Goal: Task Accomplishment & Management: Use online tool/utility

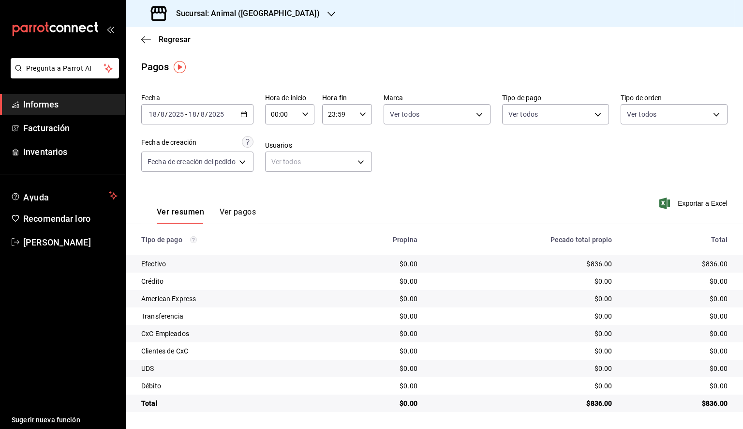
click at [242, 116] on icon "button" at bounding box center [243, 114] width 7 height 7
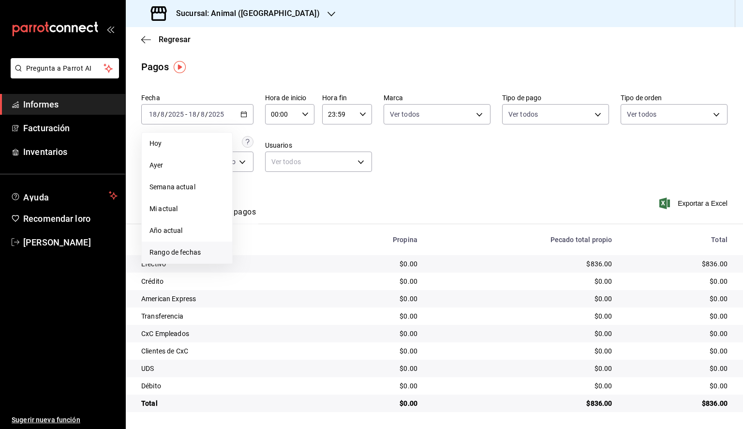
click at [190, 253] on font "Rango de fechas" at bounding box center [175, 252] width 51 height 8
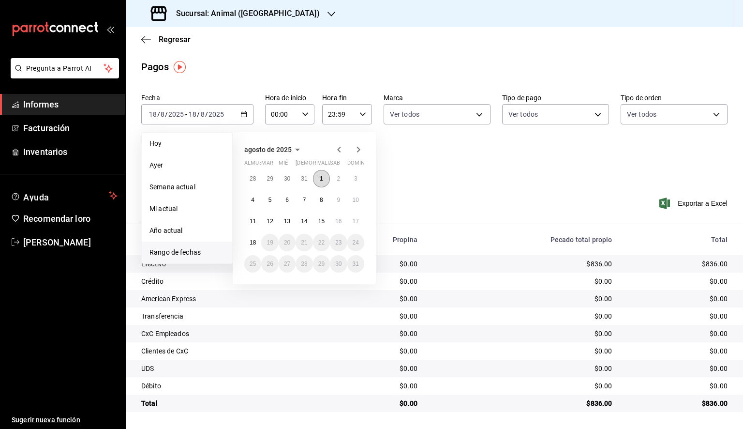
click at [315, 177] on button "1" at bounding box center [321, 178] width 17 height 17
click at [248, 241] on button "18" at bounding box center [252, 242] width 17 height 17
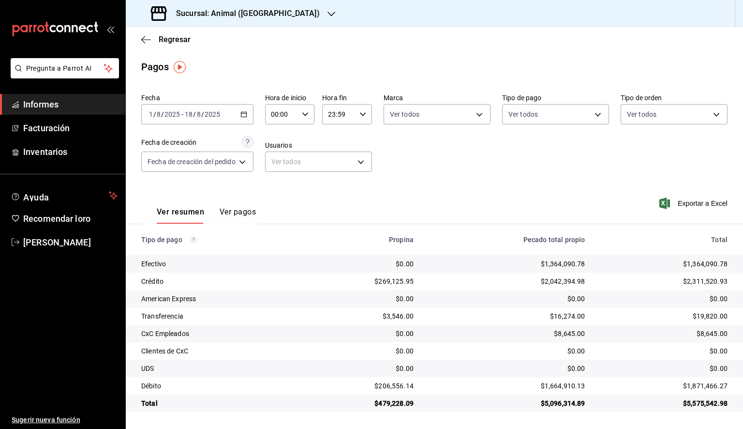
click at [303, 112] on icon "button" at bounding box center [305, 114] width 7 height 7
click at [278, 162] on font "05" at bounding box center [279, 158] width 8 height 8
type input "05:00"
click at [346, 120] on div at bounding box center [371, 214] width 743 height 429
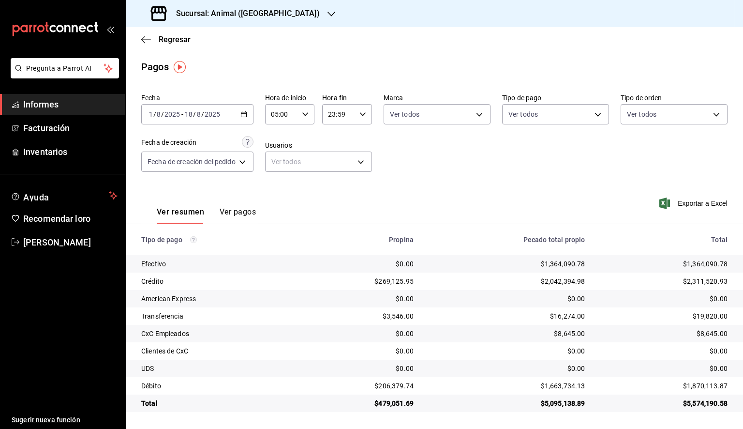
click at [357, 115] on div "23:59 Hora fin" at bounding box center [347, 114] width 50 height 20
click at [332, 157] on font "05" at bounding box center [336, 153] width 8 height 8
click at [362, 139] on font "00" at bounding box center [361, 139] width 8 height 8
type input "05:00"
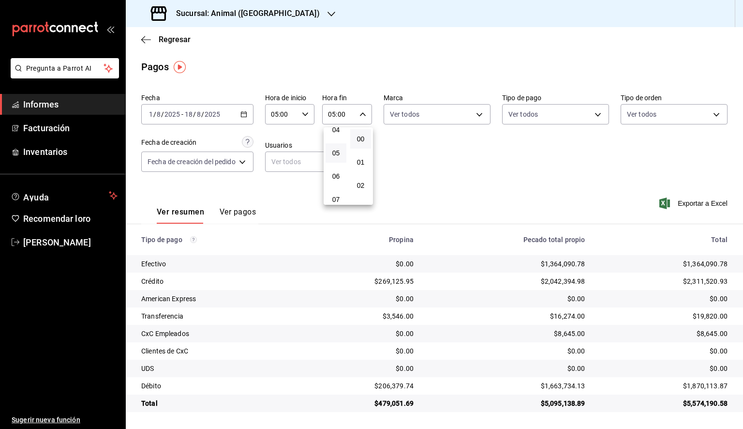
click at [443, 119] on div at bounding box center [371, 214] width 743 height 429
click at [443, 119] on body "Pregunta a Parrot AI Informes Facturación Inventarios Ayuda Recomendar loro [PE…" at bounding box center [371, 214] width 743 height 429
click at [425, 148] on font "Ver todos" at bounding box center [426, 152] width 30 height 8
type input "98bba0fd-3ba1-42e0-bfa8-4188b5c89202"
checkbox input "true"
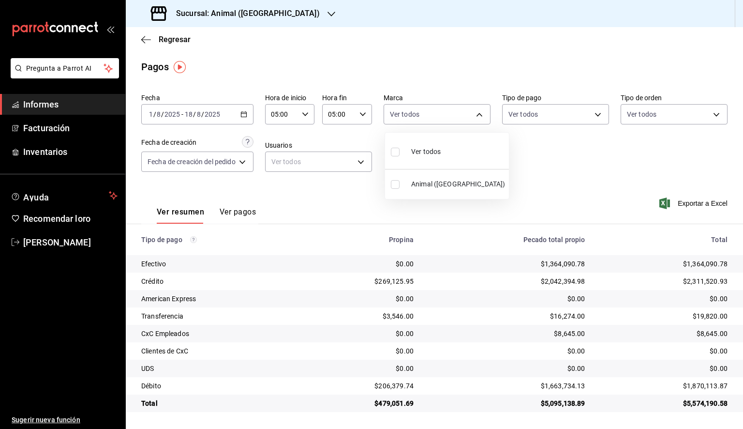
checkbox input "true"
click at [573, 174] on div at bounding box center [371, 214] width 743 height 429
click at [696, 202] on font "Exportar a Excel" at bounding box center [703, 203] width 50 height 8
click at [49, 111] on link "Informes" at bounding box center [62, 104] width 125 height 21
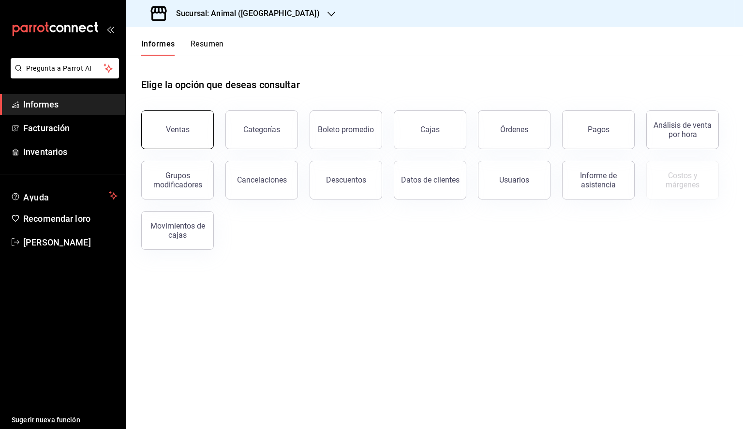
click at [172, 127] on font "Ventas" at bounding box center [178, 129] width 24 height 9
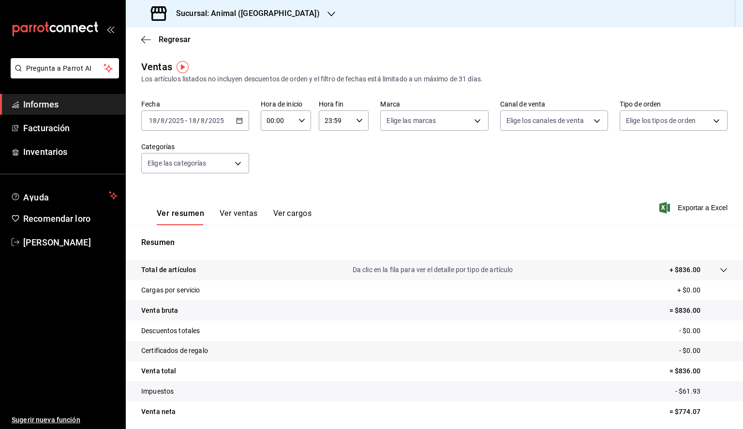
click at [244, 122] on div "[DATE] [DATE] - [DATE] [DATE]" at bounding box center [195, 120] width 108 height 20
click at [174, 236] on font "Rango de fechas" at bounding box center [175, 237] width 51 height 8
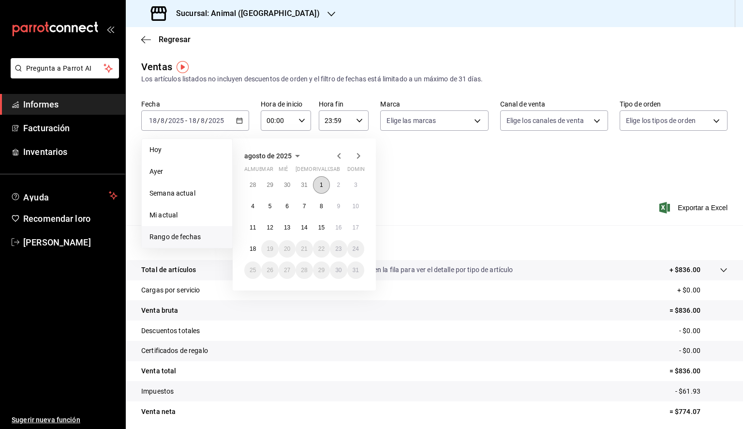
click at [322, 184] on font "1" at bounding box center [321, 184] width 3 height 7
click at [252, 250] on font "18" at bounding box center [253, 248] width 6 height 7
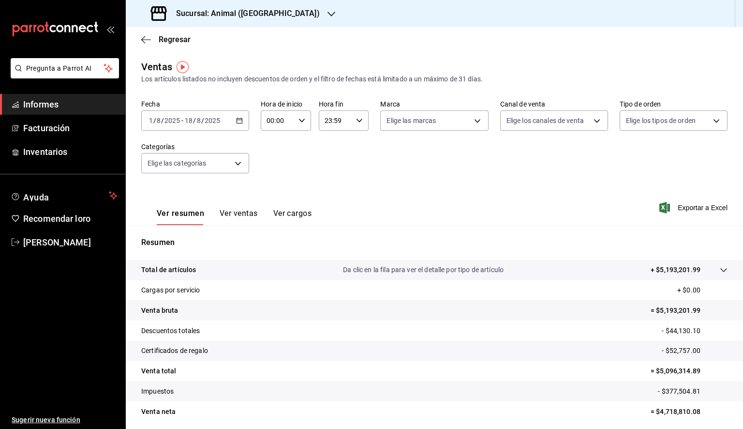
click at [292, 120] on div "00:00 Hora de inicio" at bounding box center [286, 120] width 50 height 20
click at [273, 173] on button "05" at bounding box center [271, 164] width 21 height 19
type input "05:00"
click at [359, 126] on div at bounding box center [371, 214] width 743 height 429
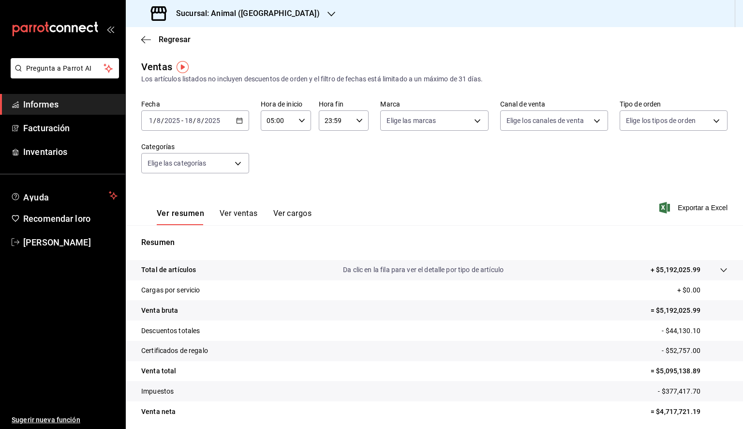
click at [342, 122] on input "23:59" at bounding box center [336, 120] width 34 height 19
click at [332, 171] on button "05" at bounding box center [328, 164] width 21 height 19
click at [351, 150] on button "00" at bounding box center [353, 144] width 21 height 19
type input "05:00"
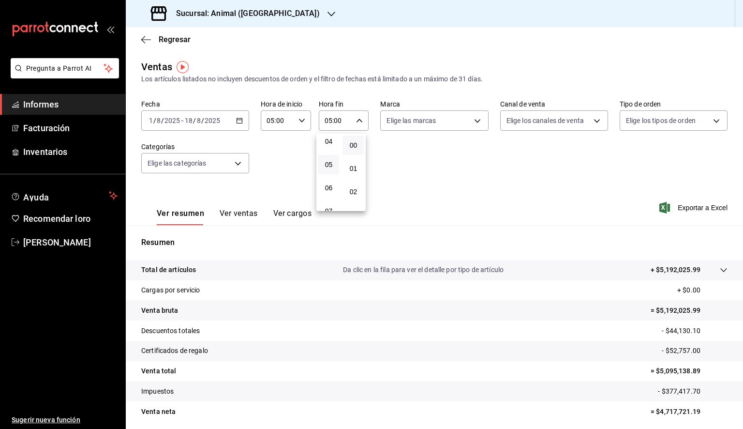
click at [279, 12] on div at bounding box center [371, 214] width 743 height 429
click at [328, 14] on icon "button" at bounding box center [332, 14] width 8 height 8
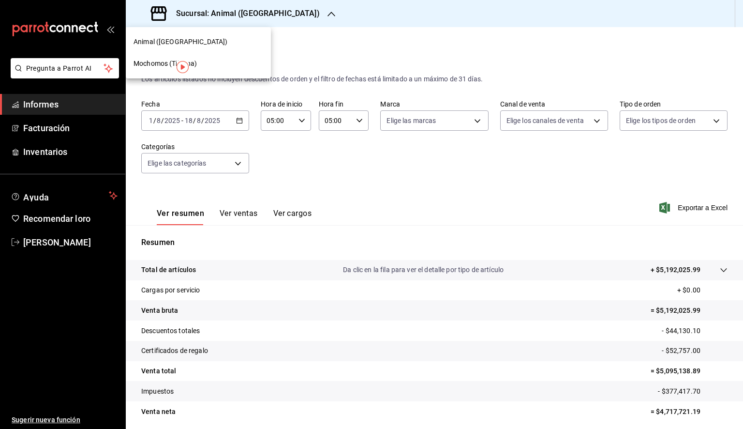
click at [206, 67] on div "Mochomos (Tijuana)" at bounding box center [199, 64] width 130 height 10
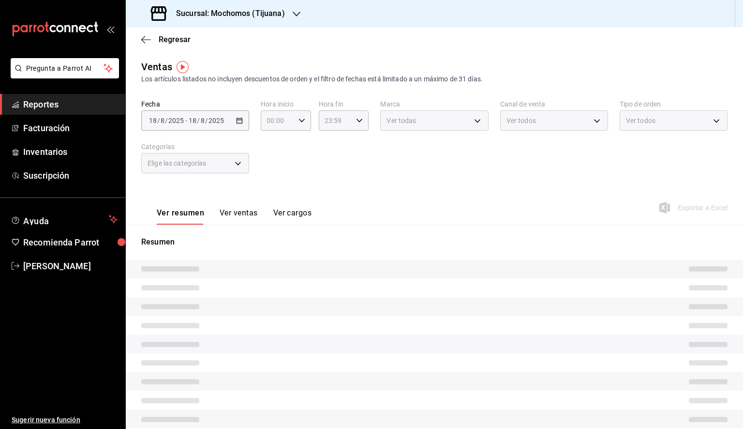
type input "05:00"
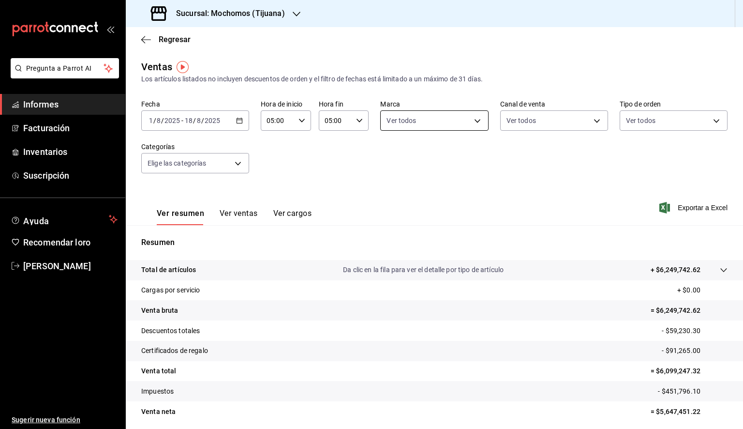
click at [432, 123] on body "Pregunta a Parrot AI Informes Facturación Inventarios Suscripción Ayuda Recomen…" at bounding box center [371, 214] width 743 height 429
click at [421, 154] on font "Ver todos" at bounding box center [419, 158] width 30 height 8
type input "c300ab0f-4e96-434a-ab79-9fec8b673c9f"
checkbox input "true"
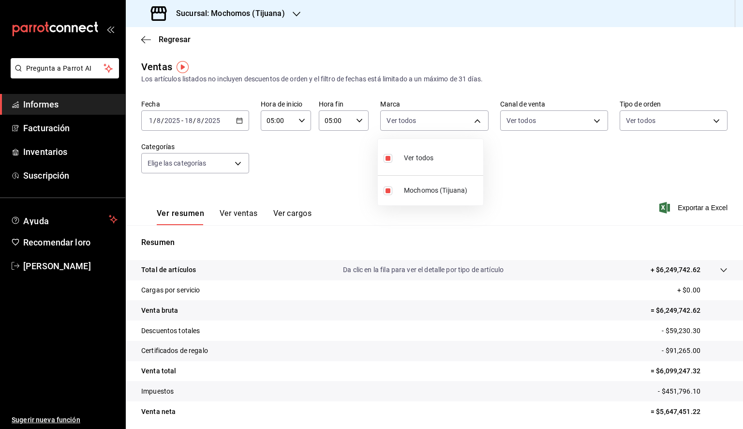
click at [565, 195] on div at bounding box center [371, 214] width 743 height 429
click at [683, 211] on font "Exportar a Excel" at bounding box center [703, 208] width 50 height 8
click at [475, 119] on body "Pregunta a Parrot AI Informes Facturación Inventarios Suscripción Ayuda Recomen…" at bounding box center [371, 214] width 743 height 429
click at [475, 119] on div at bounding box center [371, 214] width 743 height 429
click at [678, 210] on font "Exportar a Excel" at bounding box center [703, 208] width 50 height 8
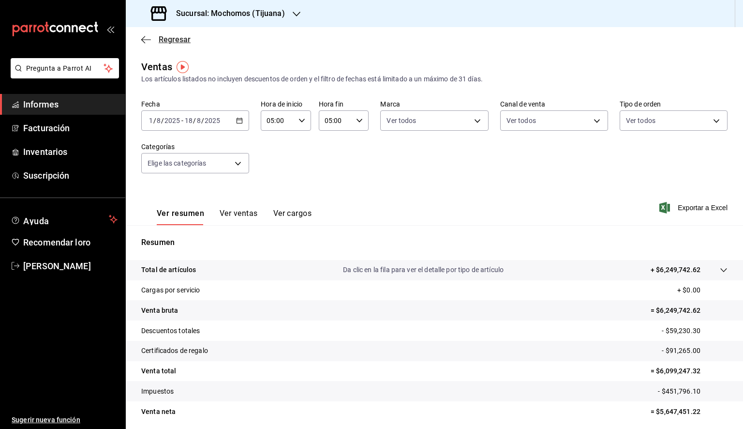
click at [144, 42] on icon "button" at bounding box center [143, 39] width 4 height 7
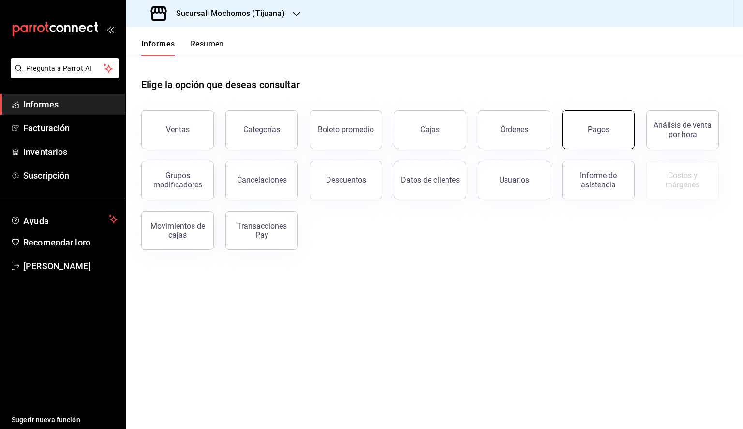
click at [612, 127] on button "Pagos" at bounding box center [598, 129] width 73 height 39
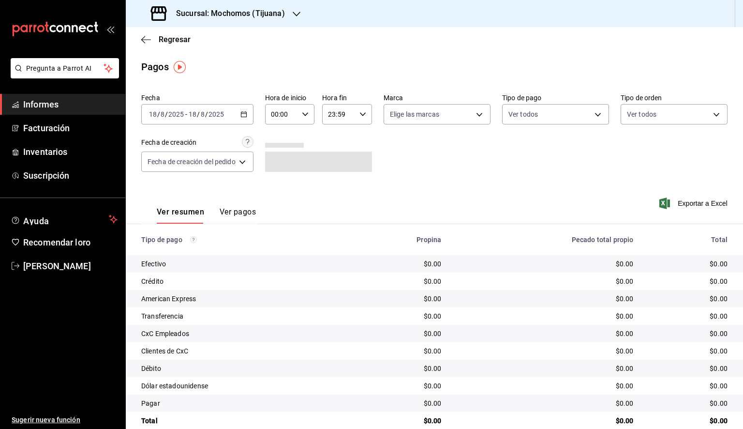
click at [242, 115] on icon "button" at bounding box center [243, 114] width 7 height 7
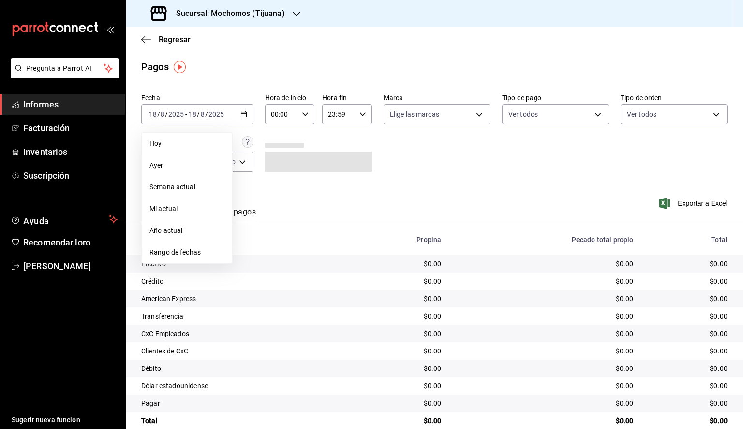
click at [177, 253] on font "Rango de fechas" at bounding box center [175, 252] width 51 height 8
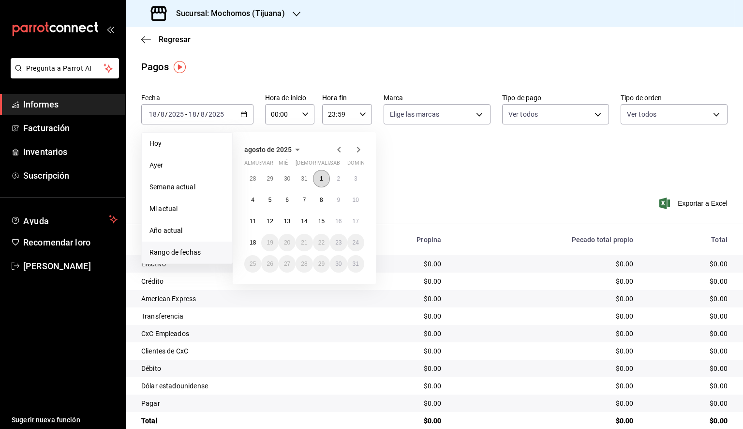
click at [324, 178] on button "1" at bounding box center [321, 178] width 17 height 17
click at [258, 244] on button "18" at bounding box center [252, 242] width 17 height 17
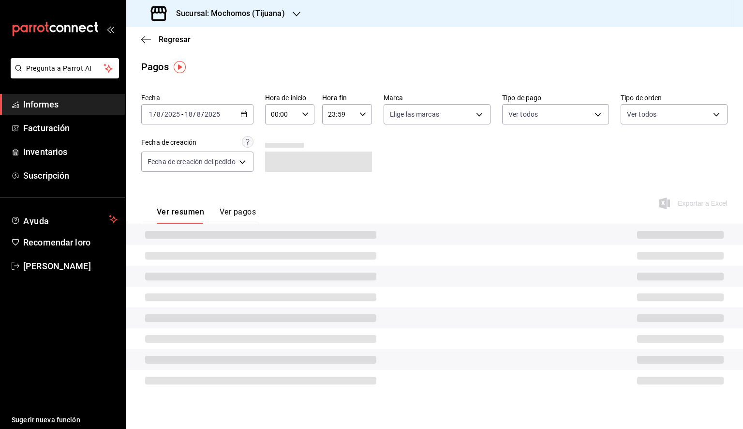
click at [307, 117] on icon "button" at bounding box center [305, 114] width 7 height 7
click at [280, 162] on font "05" at bounding box center [279, 158] width 8 height 8
type input "05:00"
click at [302, 137] on font "00" at bounding box center [304, 139] width 8 height 8
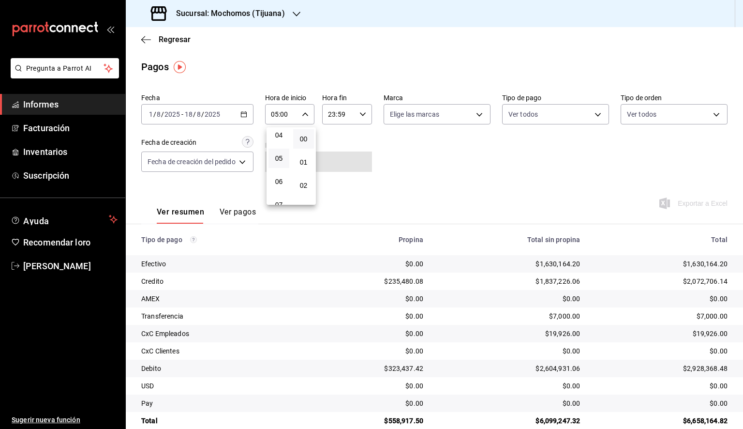
click at [360, 119] on div at bounding box center [371, 214] width 743 height 429
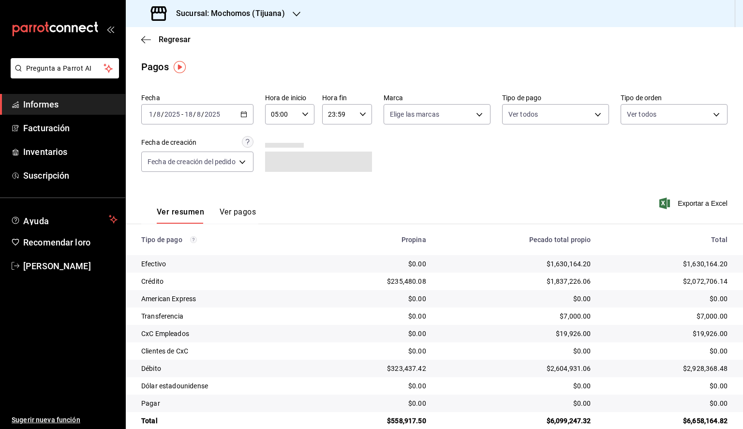
click at [359, 119] on div "23:59 Hora fin" at bounding box center [347, 114] width 50 height 20
click at [336, 162] on font "05" at bounding box center [335, 158] width 8 height 8
click at [358, 140] on font "00" at bounding box center [361, 139] width 8 height 8
type input "05:00"
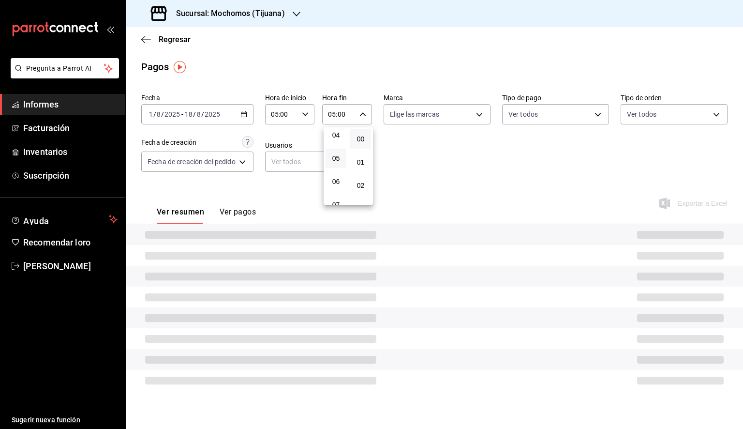
click at [444, 116] on div at bounding box center [371, 214] width 743 height 429
click at [447, 117] on body "Pregunta a Parrot AI Informes Facturación Inventarios Suscripción Ayuda Recomen…" at bounding box center [371, 214] width 743 height 429
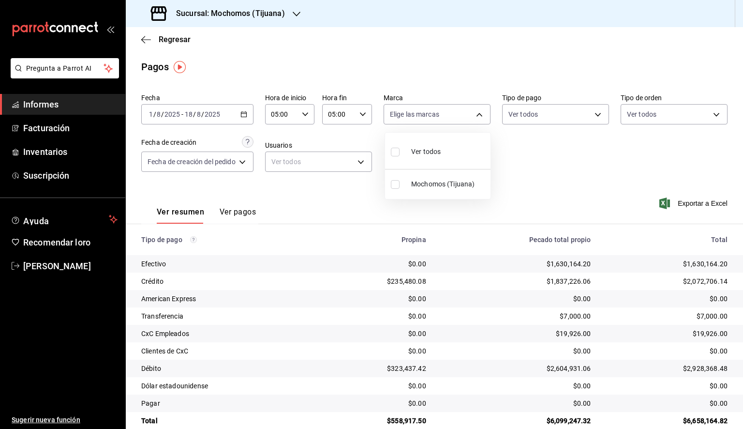
click at [446, 153] on li "Ver todos" at bounding box center [437, 150] width 105 height 29
type input "c300ab0f-4e96-434a-ab79-9fec8b673c9f"
checkbox input "true"
click at [597, 167] on div at bounding box center [371, 214] width 743 height 429
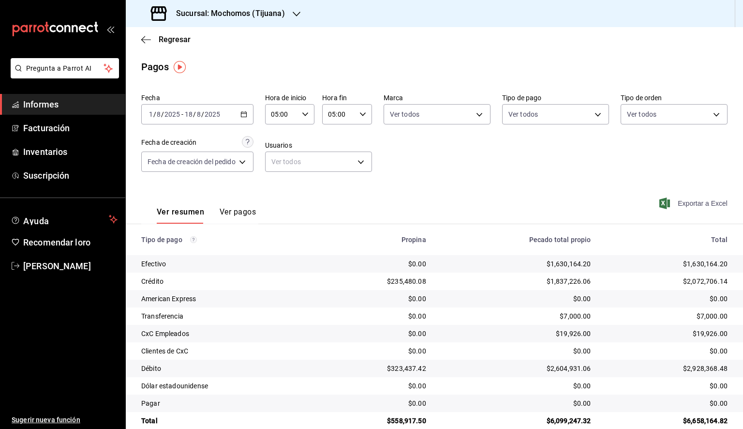
click at [684, 205] on font "Exportar a Excel" at bounding box center [703, 203] width 50 height 8
